Goal: Task Accomplishment & Management: Use online tool/utility

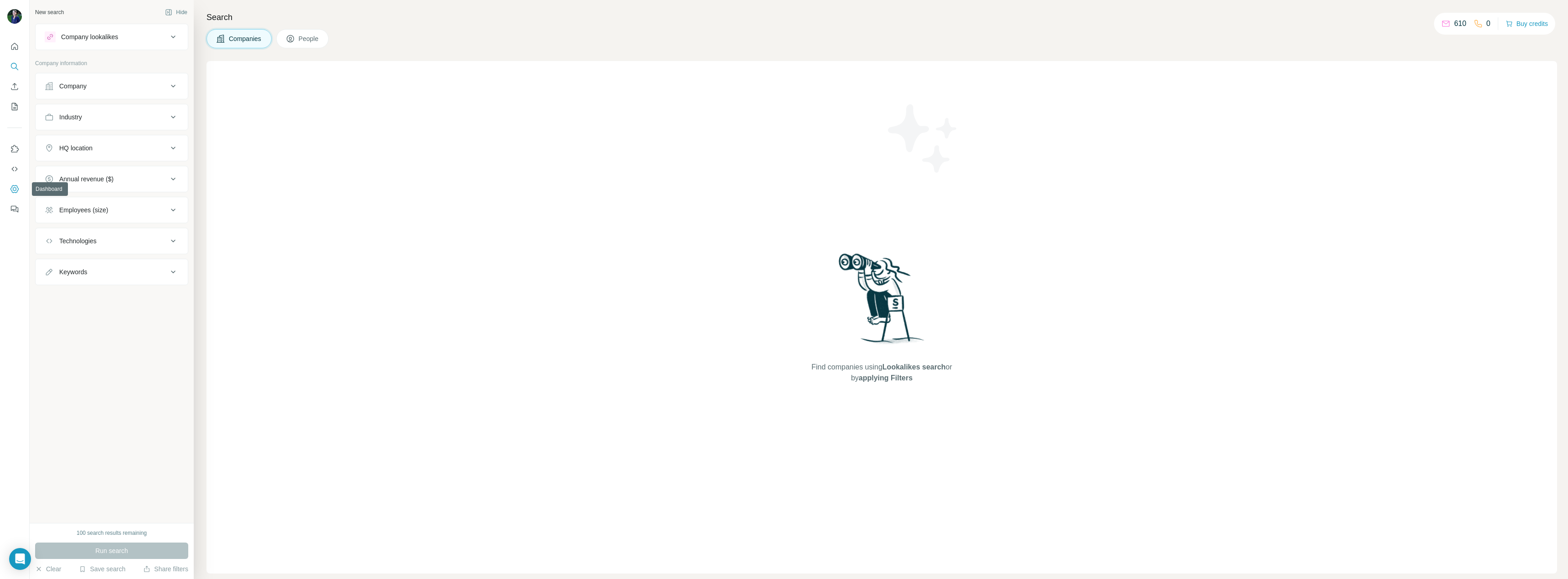
click at [10, 189] on icon "Dashboard" at bounding box center [14, 189] width 9 height 9
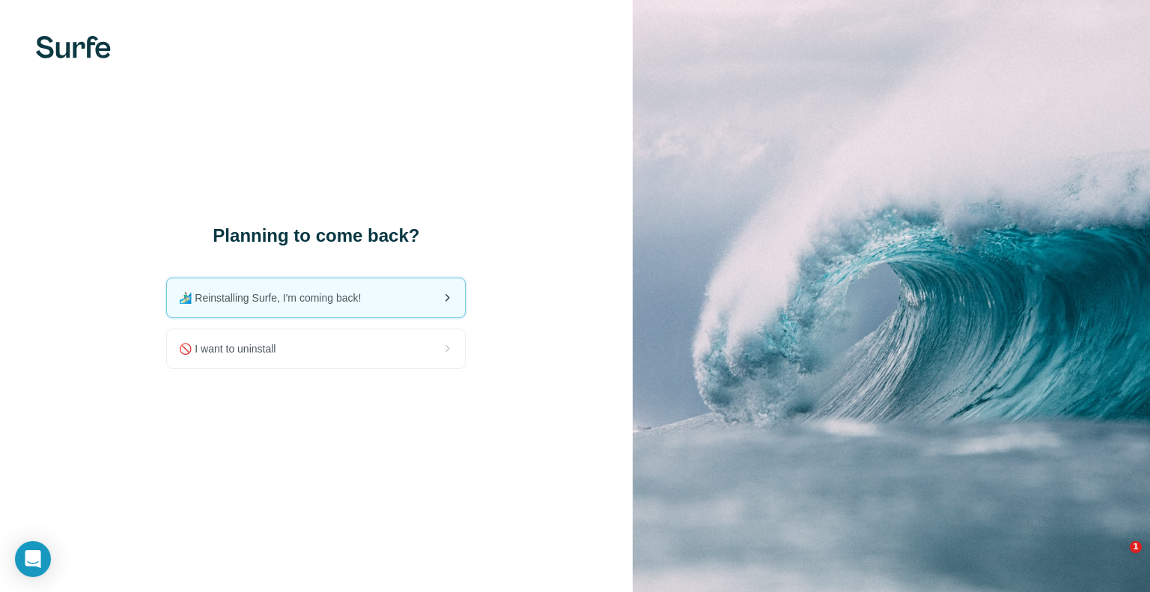
click at [294, 303] on span "🏄🏻‍♂️ Reinstalling Surfe, I'm coming back!" at bounding box center [276, 298] width 194 height 15
